Goal: Task Accomplishment & Management: Use online tool/utility

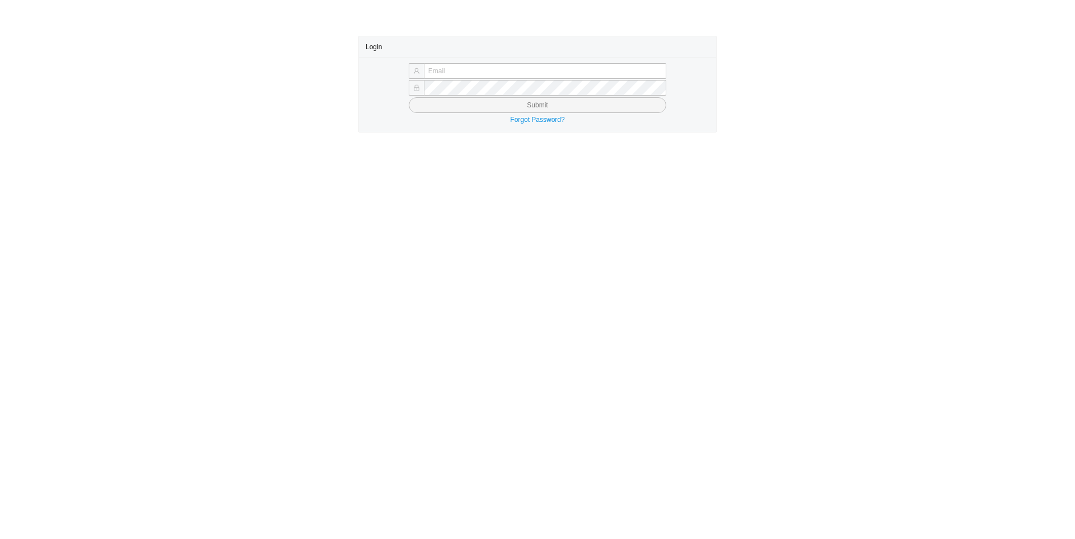
type input "[EMAIL_ADDRESS][DOMAIN_NAME]"
click at [529, 100] on button "Submit" at bounding box center [537, 105] width 257 height 16
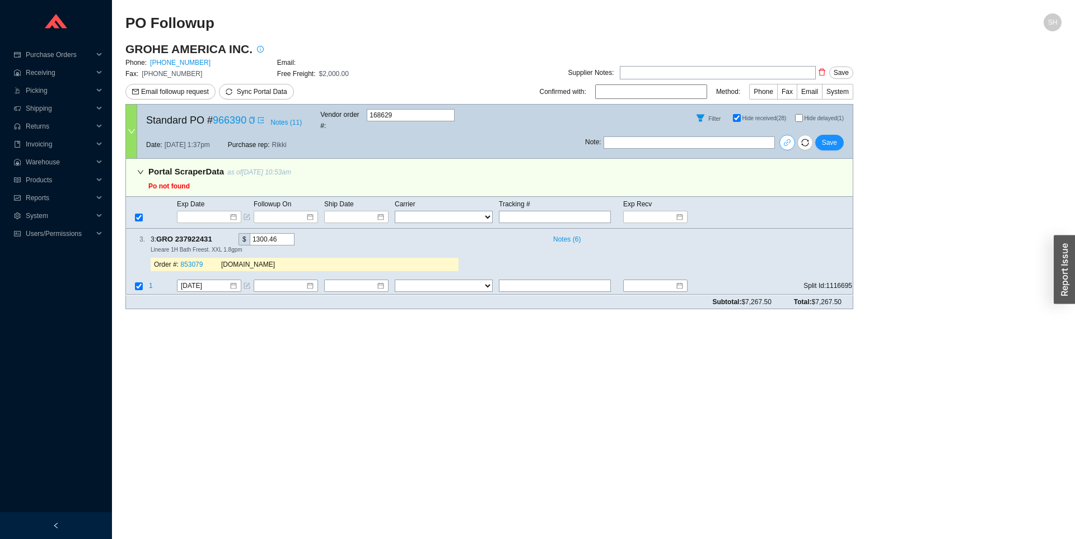
click at [787, 139] on icon "link" at bounding box center [787, 143] width 8 height 8
click at [255, 117] on icon "copy" at bounding box center [251, 120] width 7 height 7
